Goal: Check status

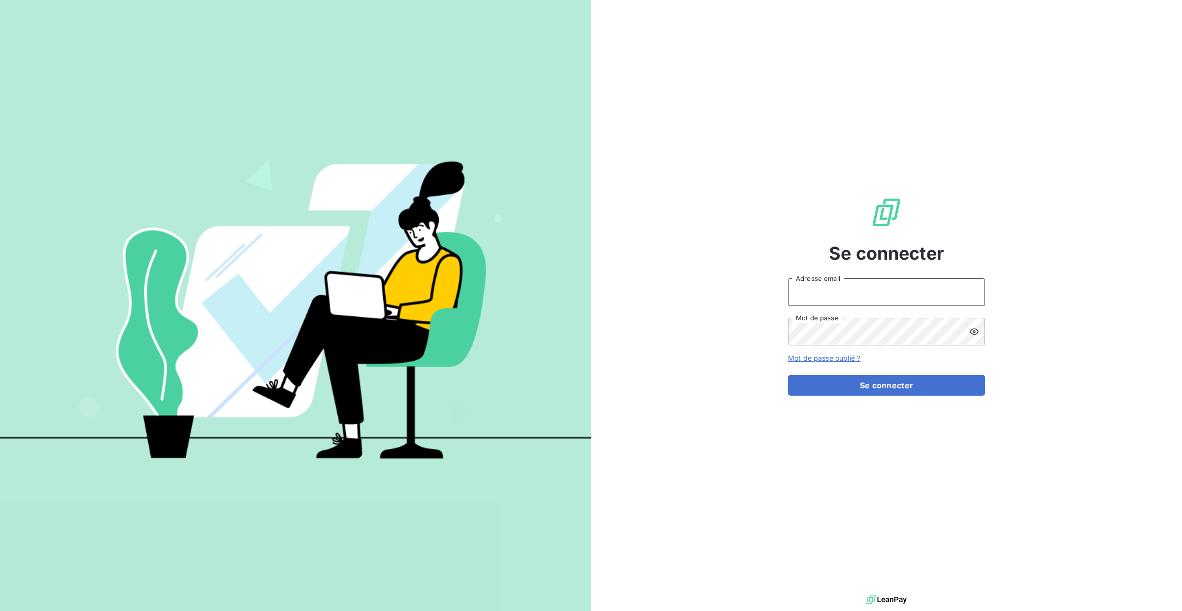
click at [859, 297] on input "Adresse email" at bounding box center [886, 292] width 197 height 28
click at [820, 307] on div "da Adresse email Mot de passe" at bounding box center [886, 311] width 197 height 67
click at [816, 295] on input "da" at bounding box center [886, 292] width 197 height 28
type input "d"
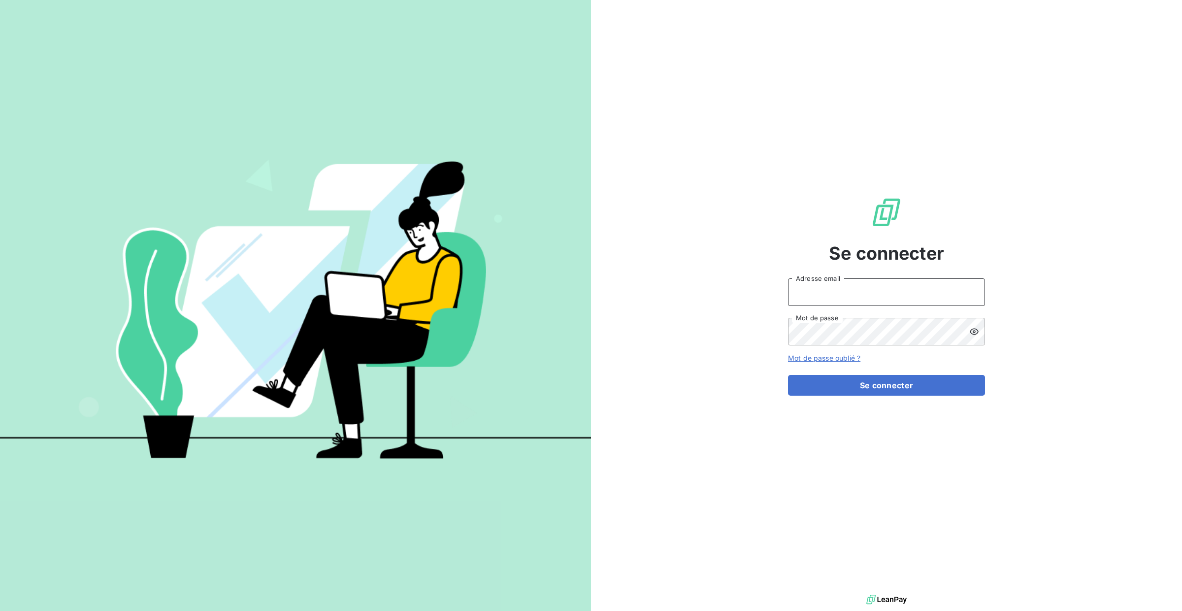
type input "[PERSON_NAME][EMAIL_ADDRESS][DOMAIN_NAME]"
click at [890, 398] on div "Se connecter [PERSON_NAME][EMAIL_ADDRESS][DOMAIN_NAME] Adresse email Mot de pas…" at bounding box center [886, 296] width 197 height 592
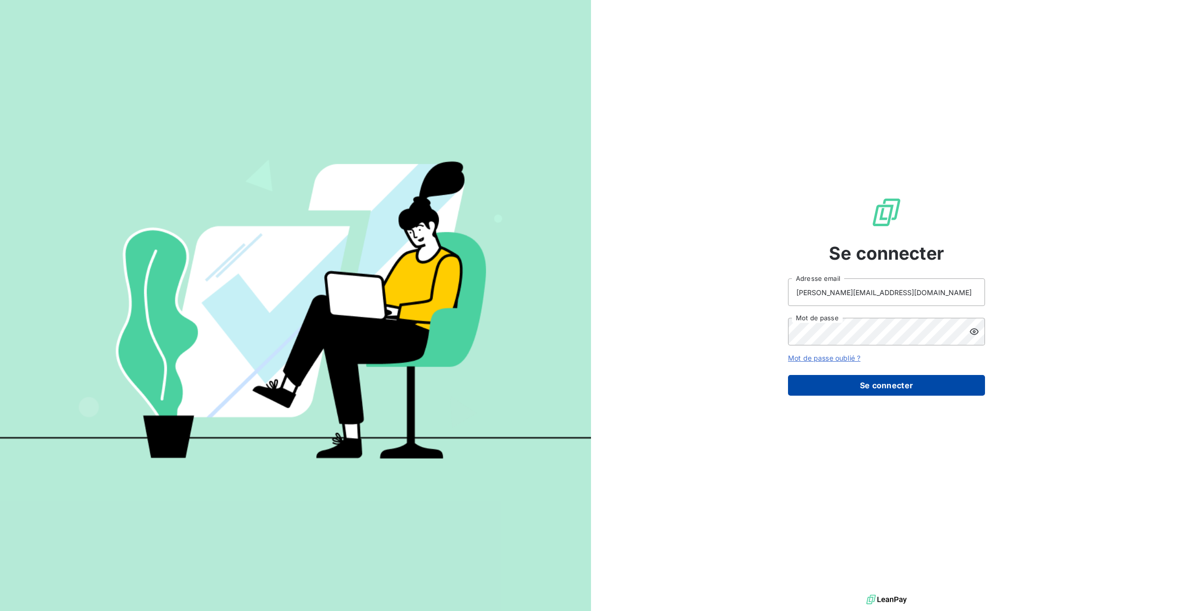
click at [883, 387] on button "Se connecter" at bounding box center [886, 385] width 197 height 21
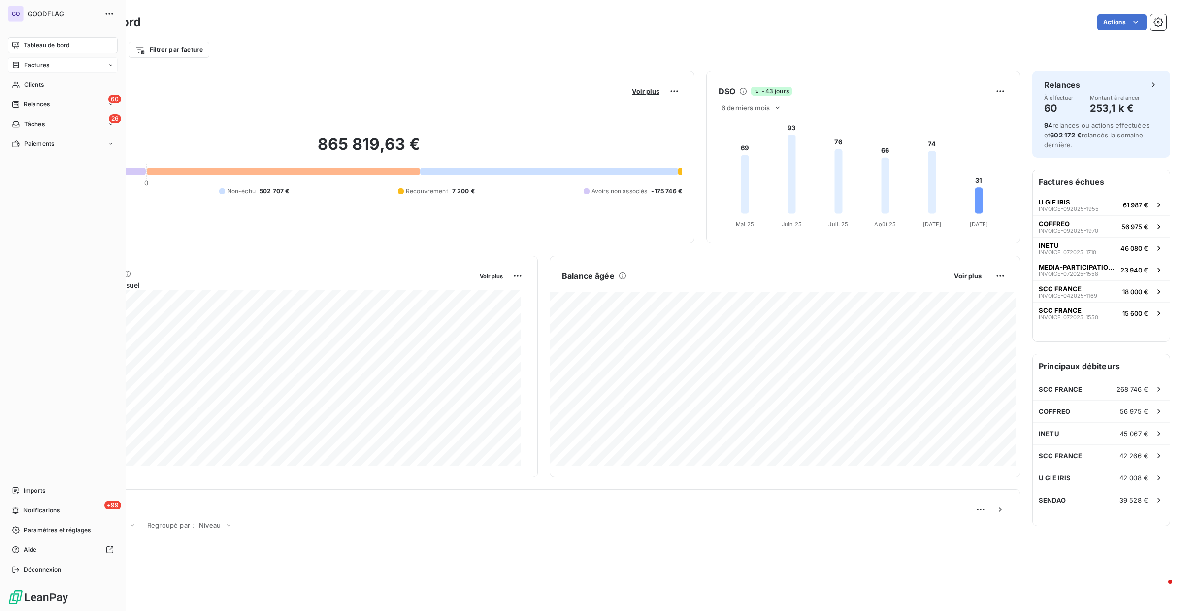
click at [10, 59] on div "Factures" at bounding box center [63, 65] width 110 height 16
click at [47, 86] on span "Factures" at bounding box center [36, 84] width 25 height 9
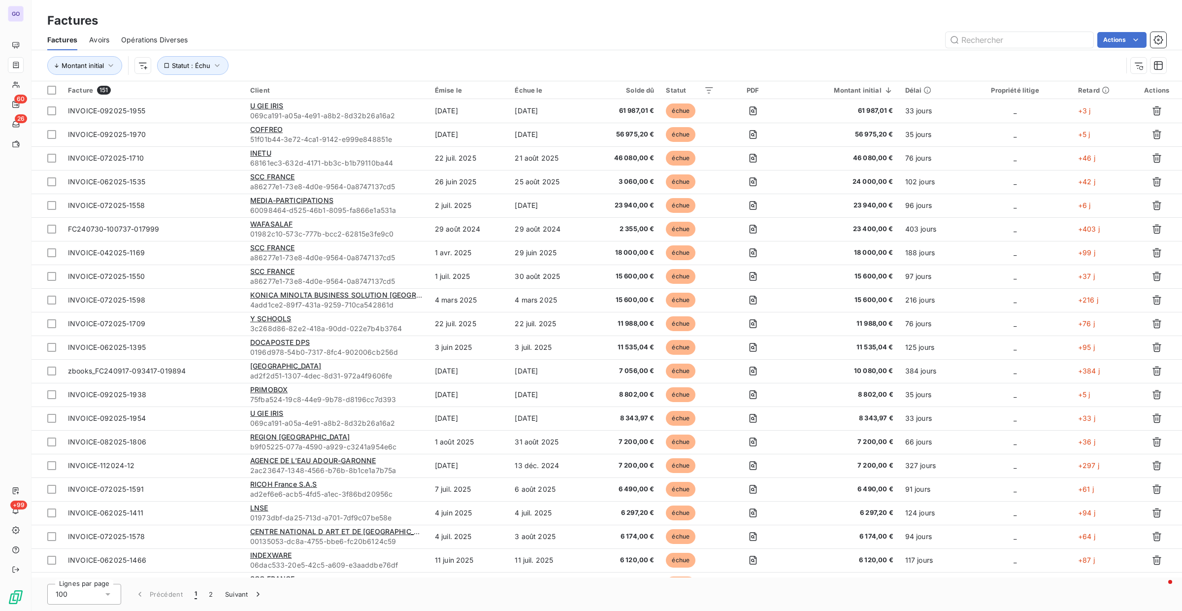
click at [105, 43] on span "Avoirs" at bounding box center [99, 40] width 20 height 10
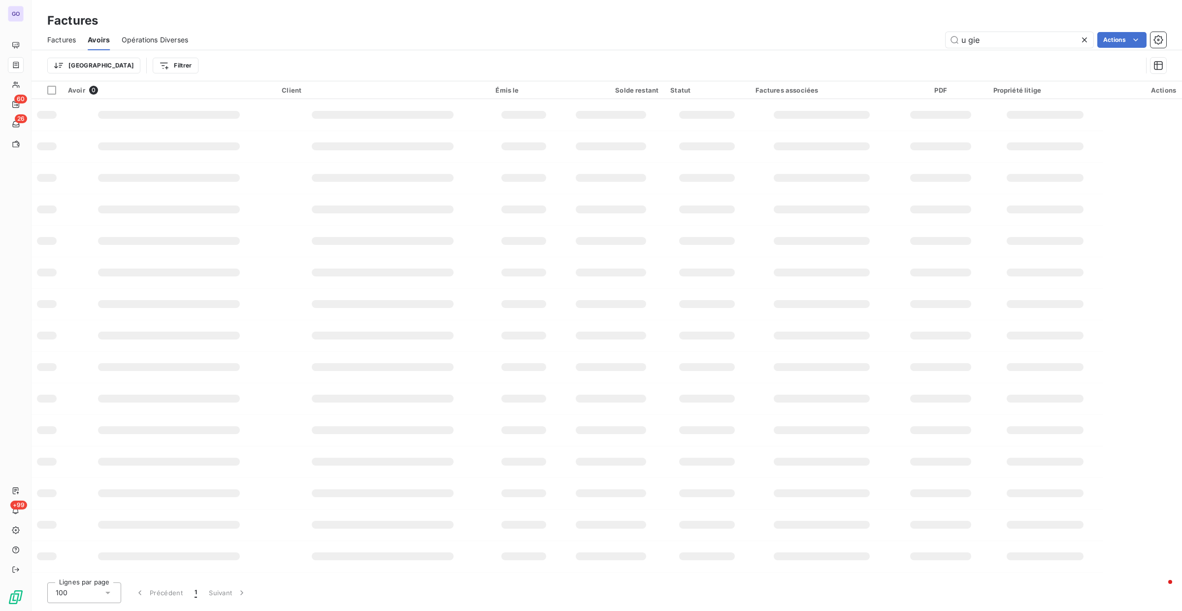
click at [67, 43] on span "Factures" at bounding box center [61, 40] width 29 height 10
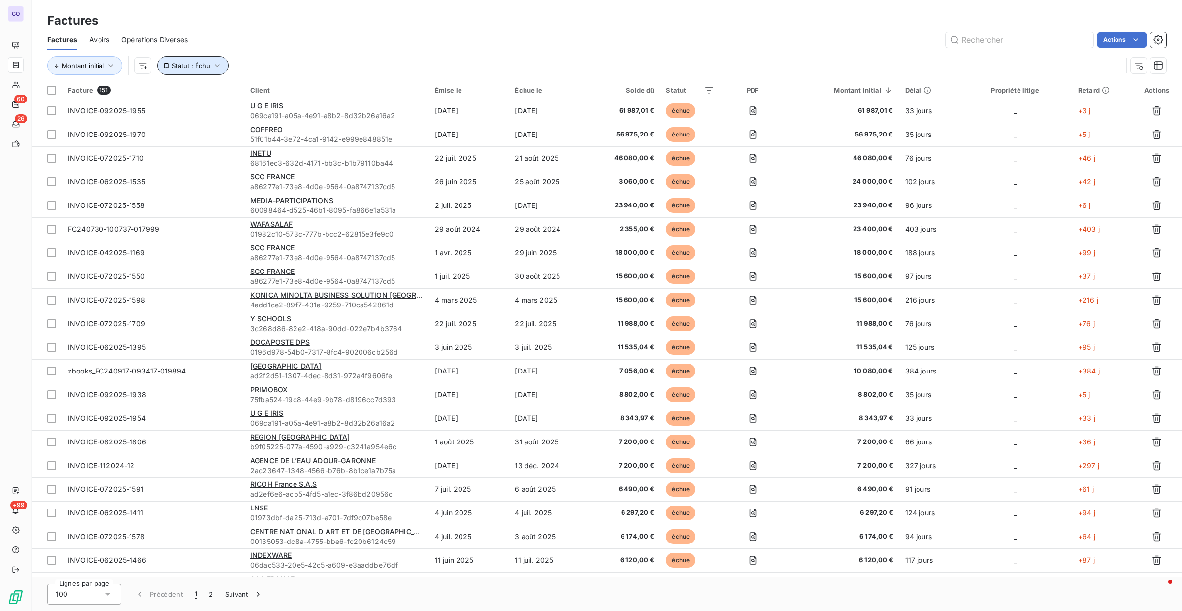
click at [190, 62] on span "Statut : Échu" at bounding box center [191, 66] width 38 height 8
click at [292, 82] on div "échue" at bounding box center [340, 91] width 142 height 21
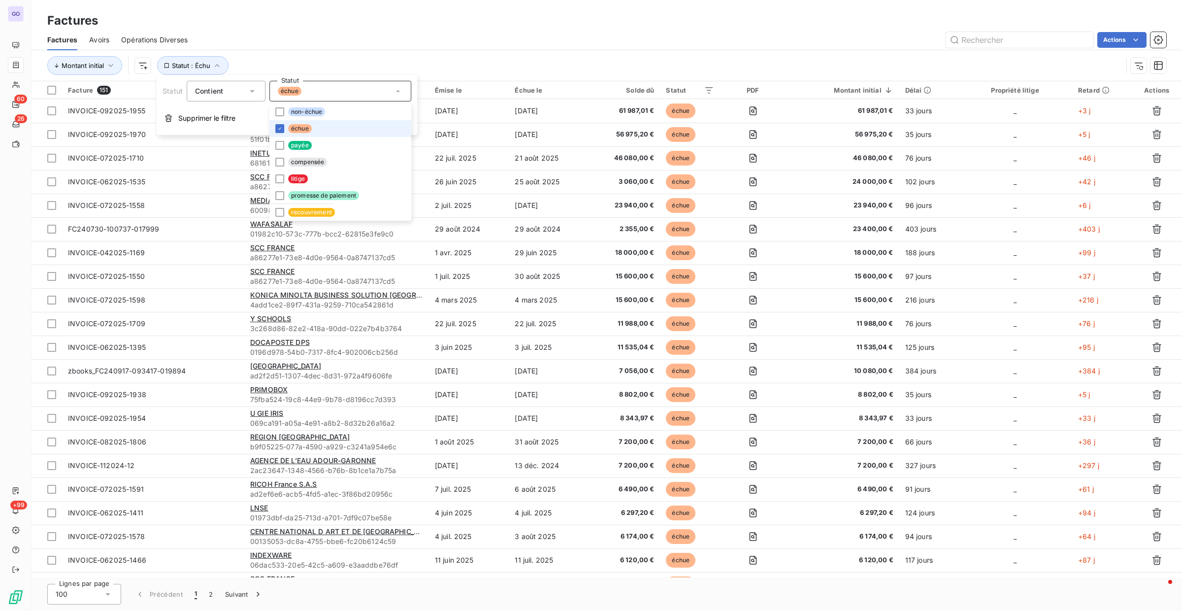
click at [307, 126] on span "échue" at bounding box center [300, 128] width 24 height 9
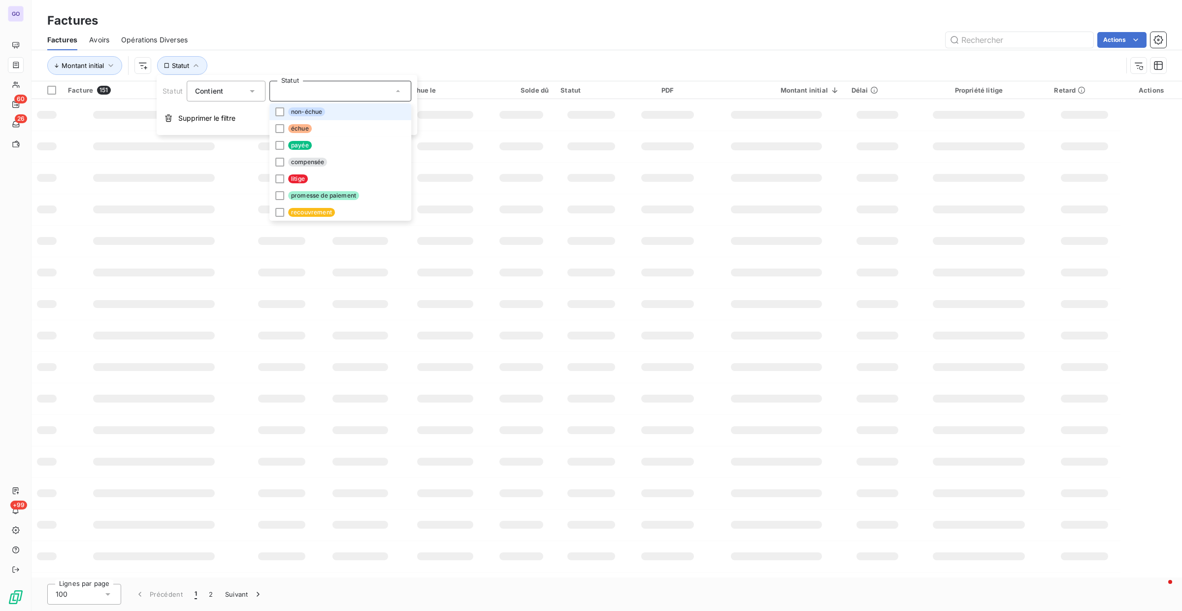
click at [311, 115] on span "non-échue" at bounding box center [306, 111] width 37 height 9
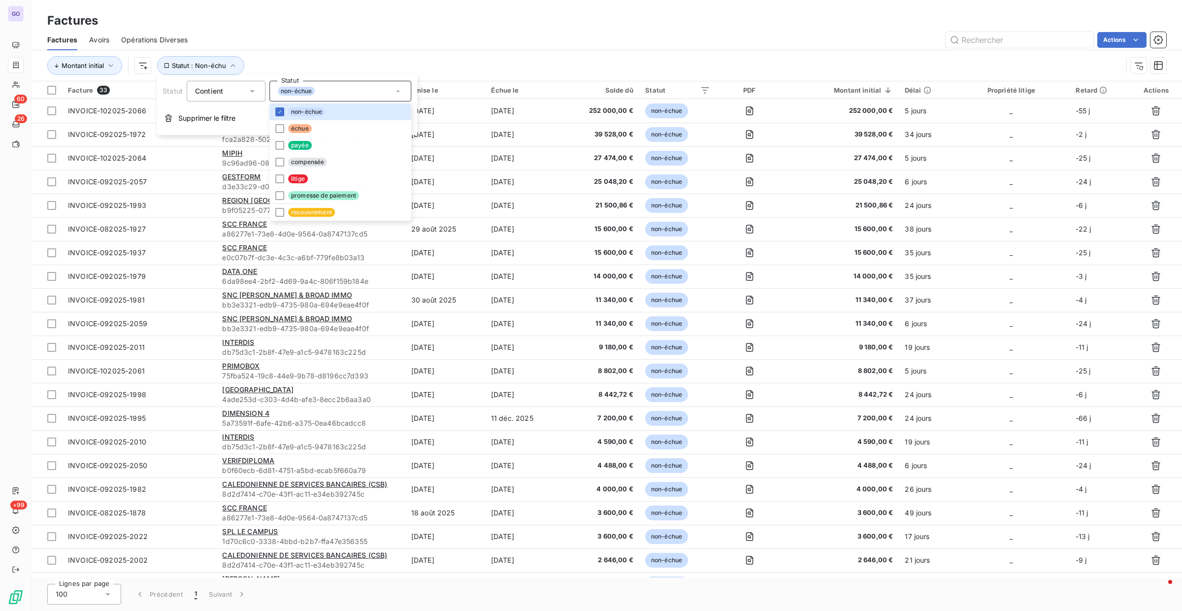
click at [399, 69] on div "Montant initial Statut : Non-échu" at bounding box center [584, 65] width 1075 height 19
